Goal: Find specific page/section: Find specific page/section

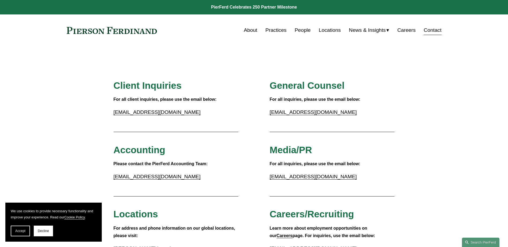
click at [334, 31] on link "Locations" at bounding box center [330, 30] width 22 height 10
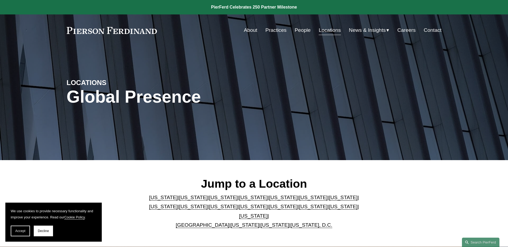
click at [268, 213] on link "[US_STATE]" at bounding box center [253, 216] width 29 height 6
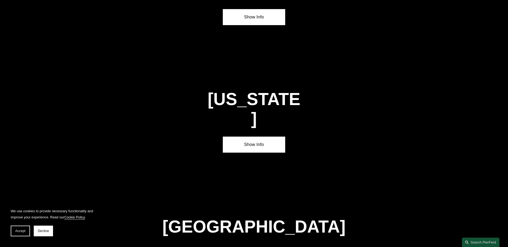
scroll to position [1821, 0]
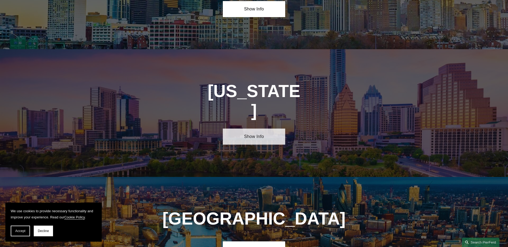
click at [257, 129] on link "Show Info" at bounding box center [254, 137] width 62 height 16
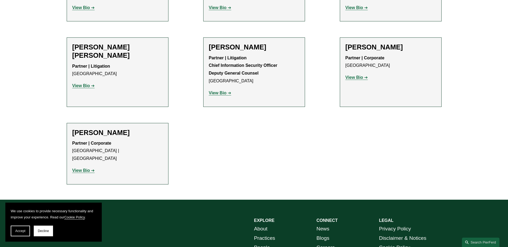
scroll to position [348, 0]
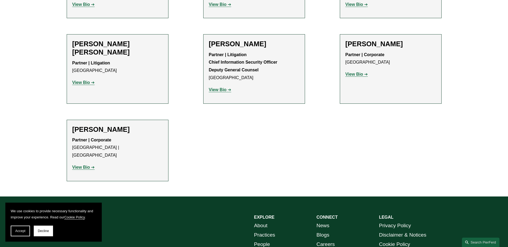
click at [268, 231] on link "Practices" at bounding box center [264, 235] width 21 height 9
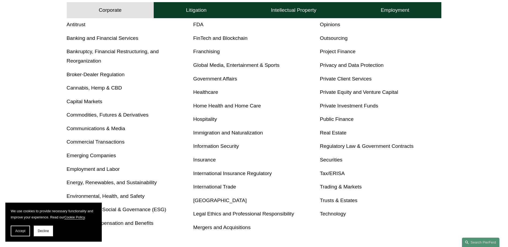
scroll to position [229, 0]
click at [199, 10] on h4 "Litigation" at bounding box center [196, 10] width 21 height 6
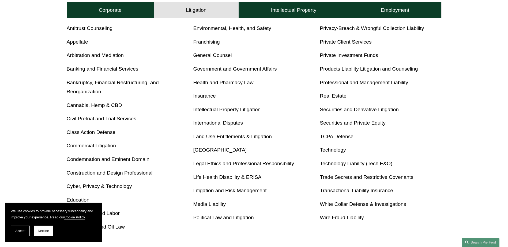
scroll to position [252, 0]
